Goal: Find specific page/section: Find specific page/section

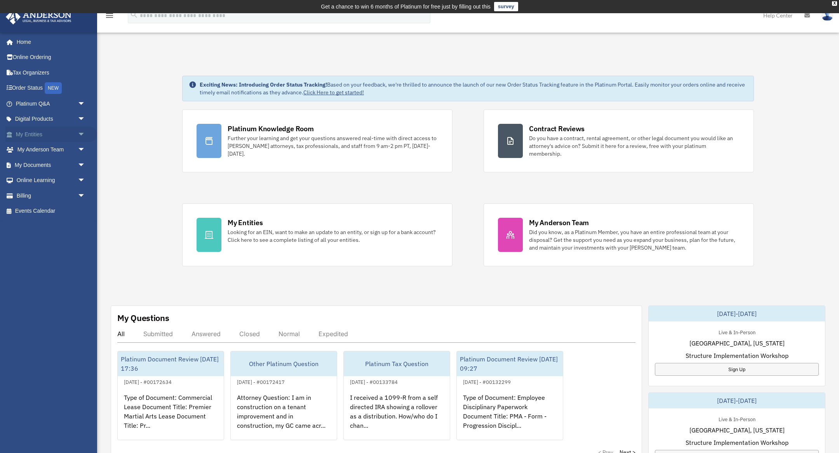
click at [36, 134] on link "My Entities arrow_drop_down" at bounding box center [51, 135] width 92 height 16
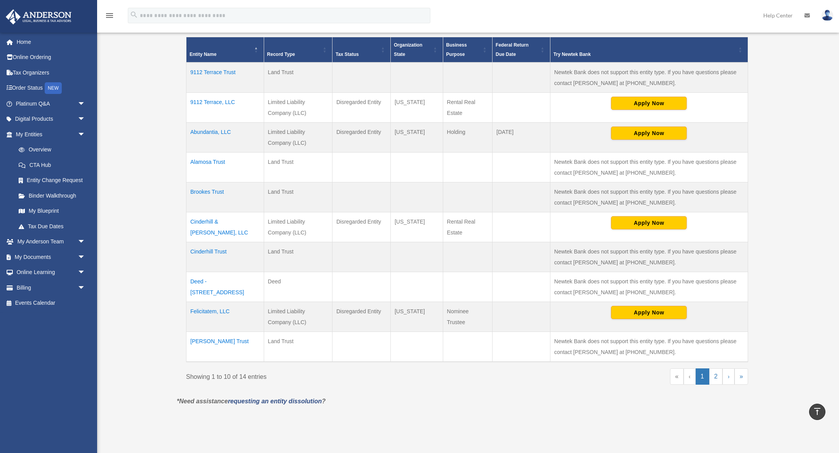
scroll to position [184, 0]
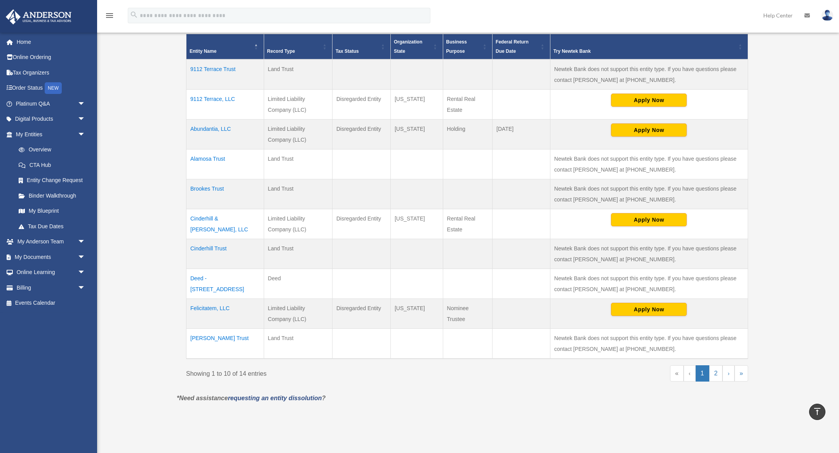
click at [228, 218] on td "Cinderhill & [PERSON_NAME], LLC" at bounding box center [225, 224] width 78 height 30
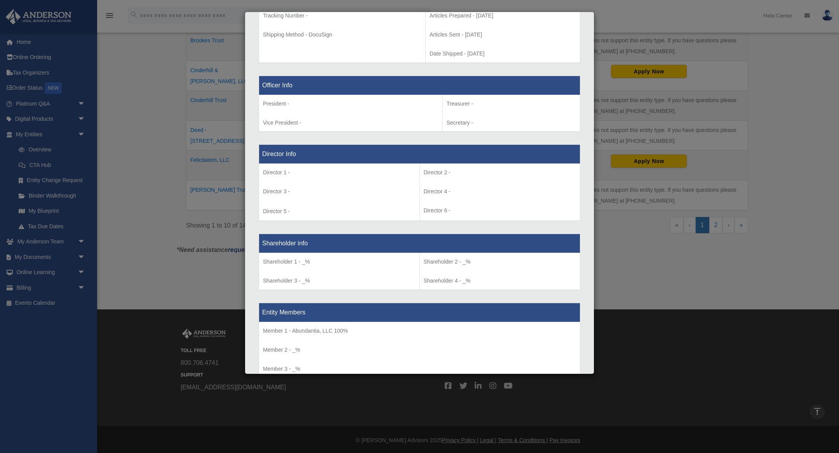
scroll to position [413, 0]
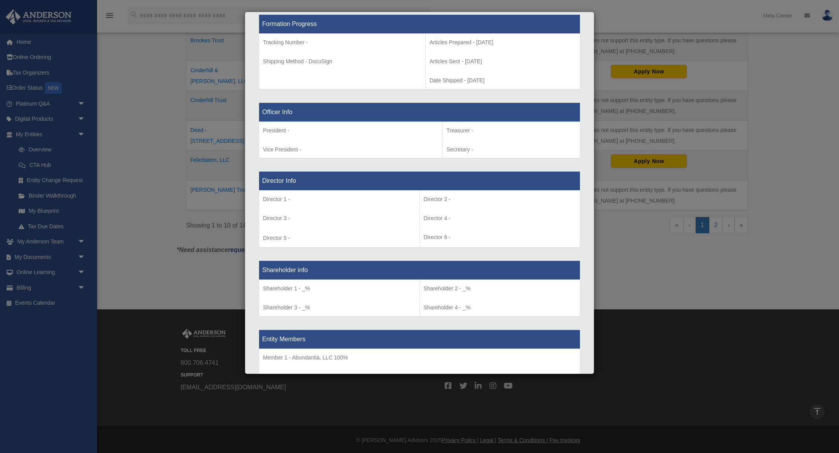
click at [150, 216] on div "Details × Articles Sent Organizational Date" at bounding box center [419, 226] width 839 height 453
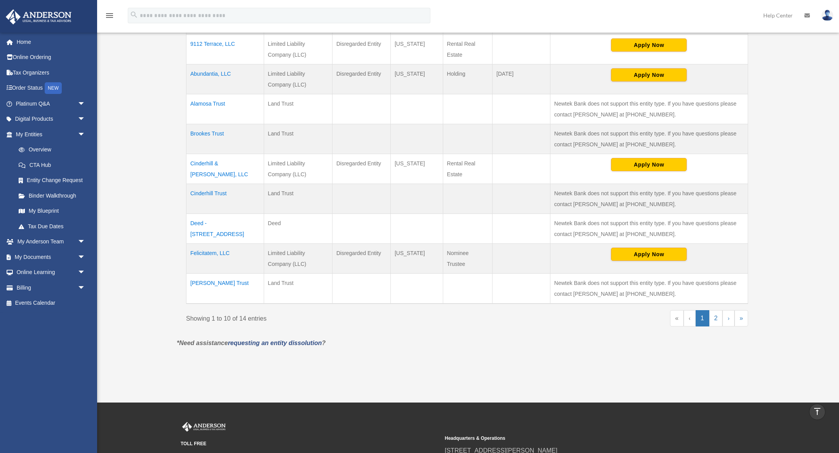
scroll to position [234, 0]
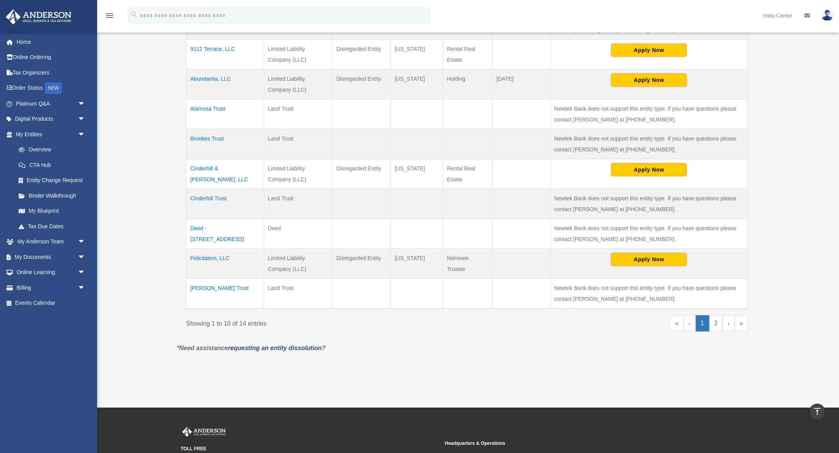
click at [214, 196] on td "Cinderhill Trust" at bounding box center [225, 204] width 78 height 30
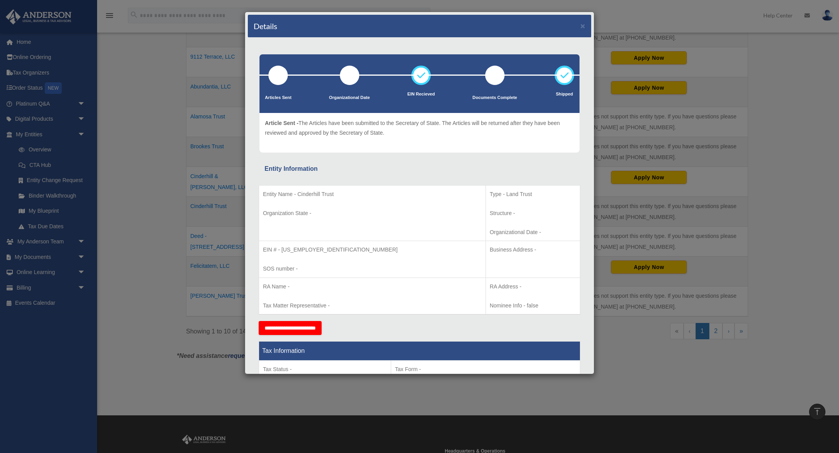
scroll to position [0, 0]
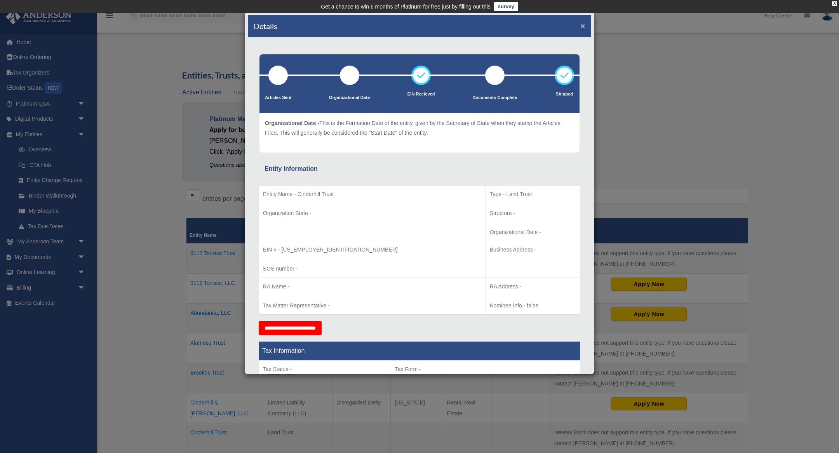
click at [583, 27] on button "×" at bounding box center [582, 26] width 5 height 8
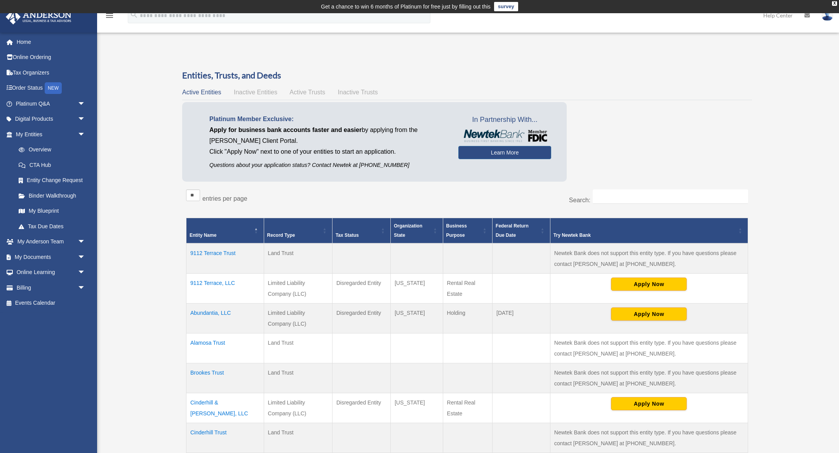
scroll to position [54, 0]
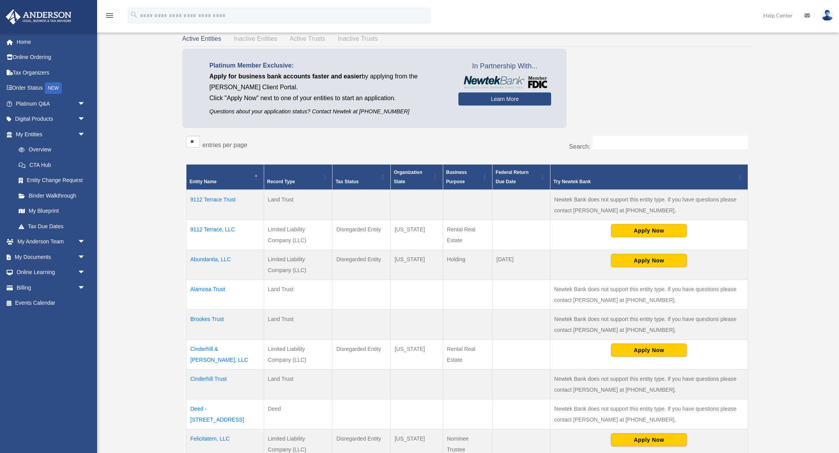
click at [225, 347] on td "Cinderhill & [PERSON_NAME], LLC" at bounding box center [225, 355] width 78 height 30
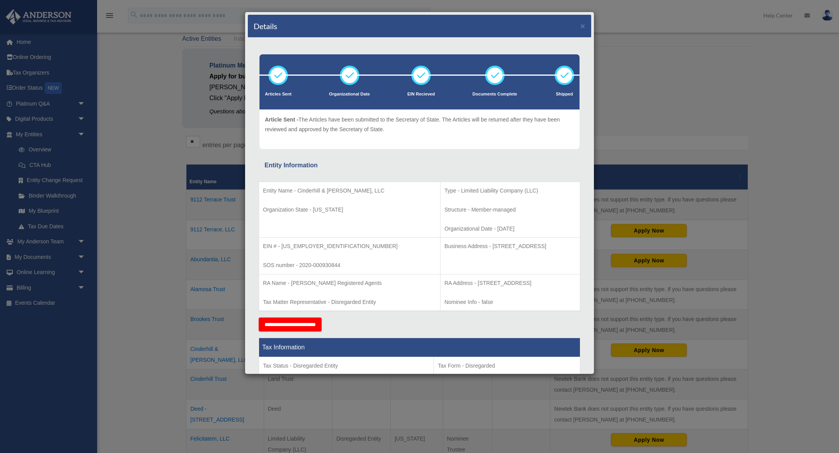
drag, startPoint x: 264, startPoint y: 190, endPoint x: 460, endPoint y: 268, distance: 210.9
click at [460, 268] on tbody "Entity Name - Cinderhill & [PERSON_NAME], LLC Organization State - [US_STATE] T…" at bounding box center [419, 246] width 321 height 129
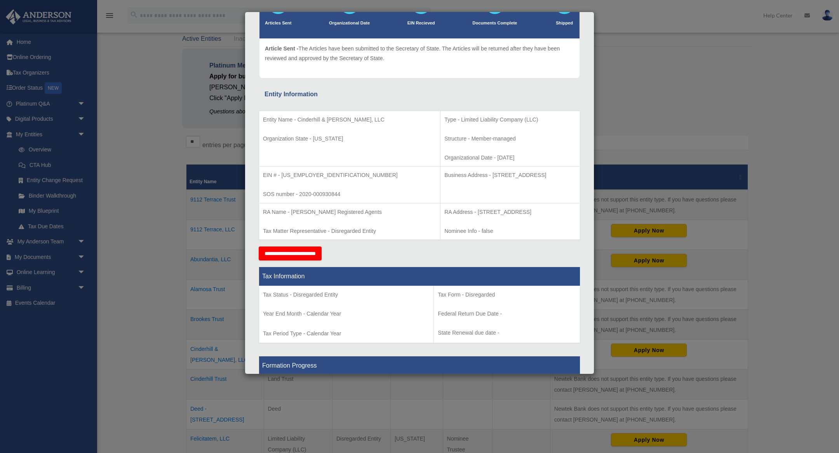
scroll to position [70, 0]
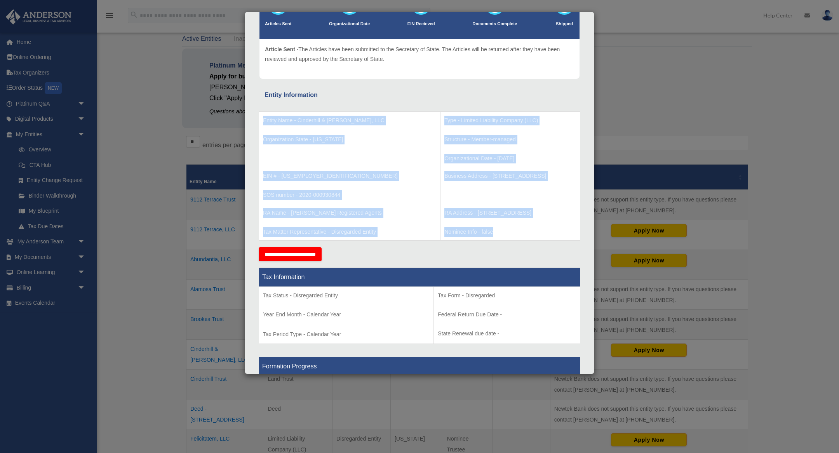
click at [454, 233] on p "Nominee Info - false" at bounding box center [510, 232] width 132 height 10
copy tbody "Entity Name - Cinderhill & [PERSON_NAME], LLC Organization State - [US_STATE] T…"
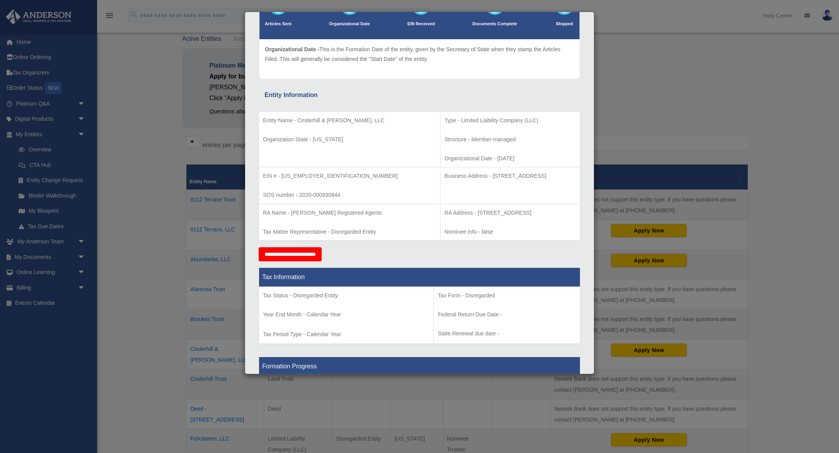
click at [37, 257] on div "Details × Articles Sent Organizational Date" at bounding box center [419, 226] width 839 height 453
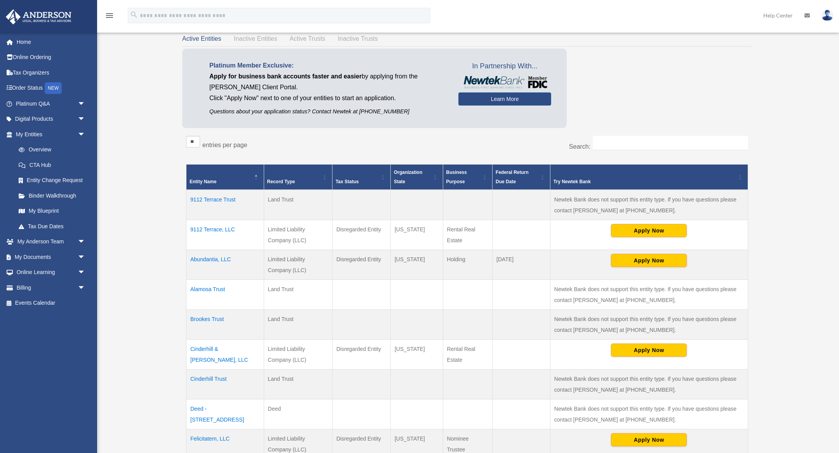
click at [37, 257] on link "My Documents arrow_drop_down" at bounding box center [51, 257] width 92 height 16
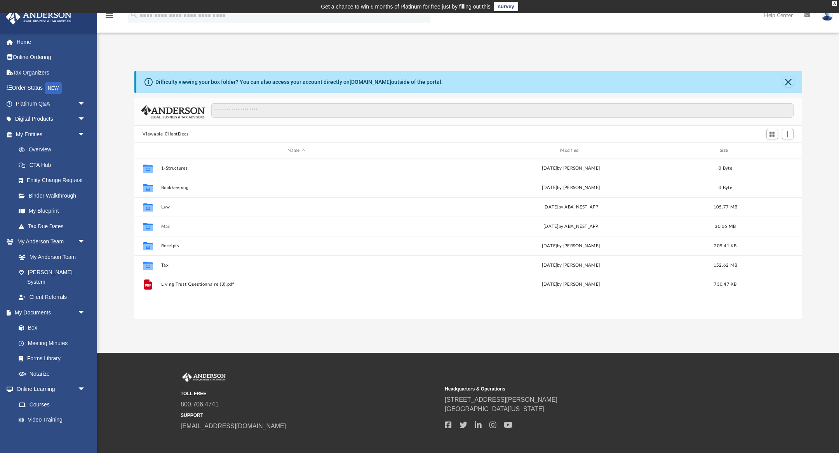
scroll to position [176, 667]
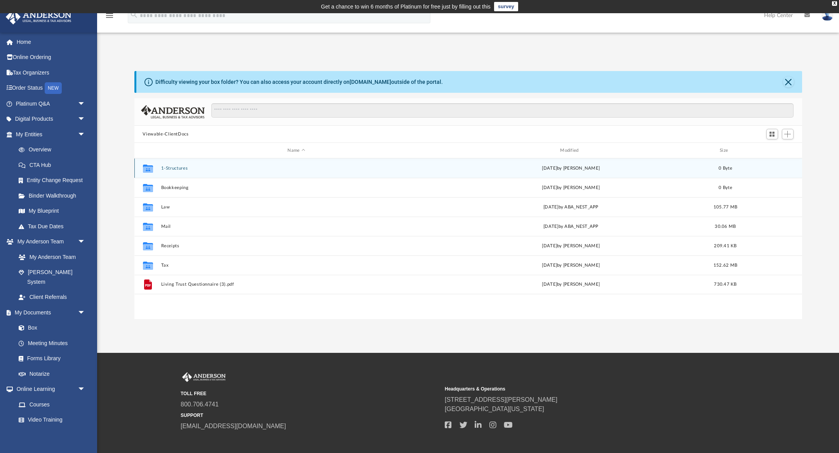
click at [170, 170] on button "1-Structures" at bounding box center [296, 168] width 271 height 5
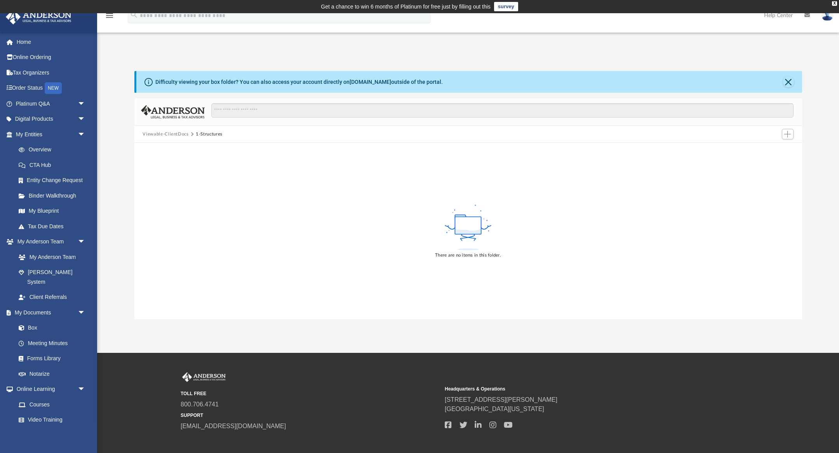
click at [178, 134] on button "Viewable-ClientDocs" at bounding box center [165, 134] width 46 height 7
